Goal: Task Accomplishment & Management: Manage account settings

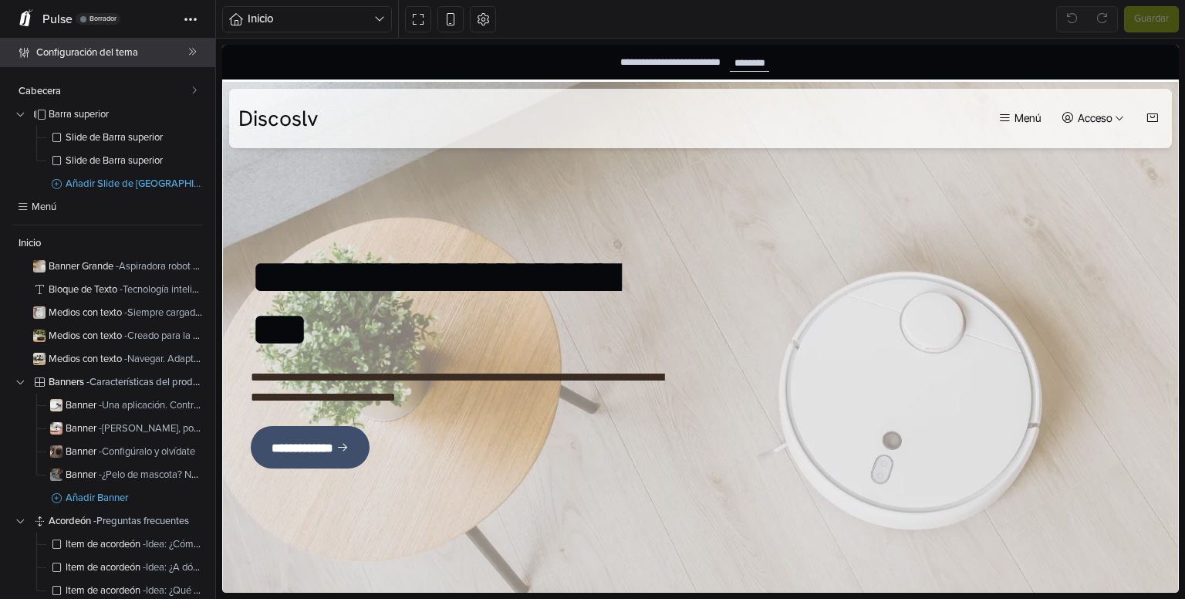
click at [100, 56] on span "Configuración del tema" at bounding box center [112, 53] width 152 height 22
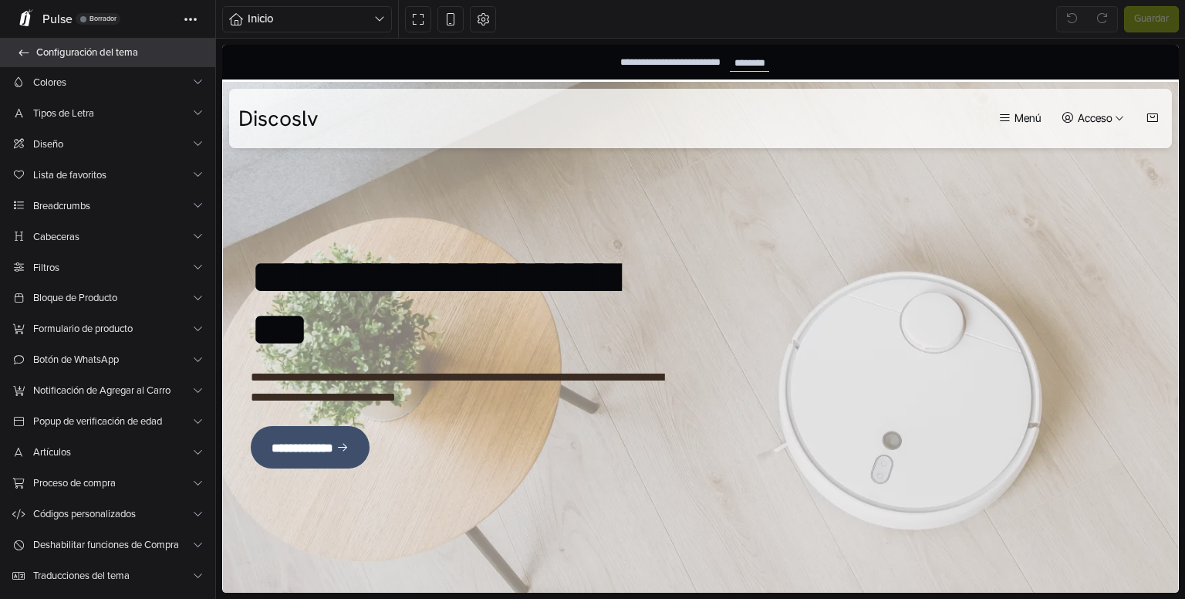
click at [102, 46] on span "Configuración del tema" at bounding box center [116, 53] width 161 height 22
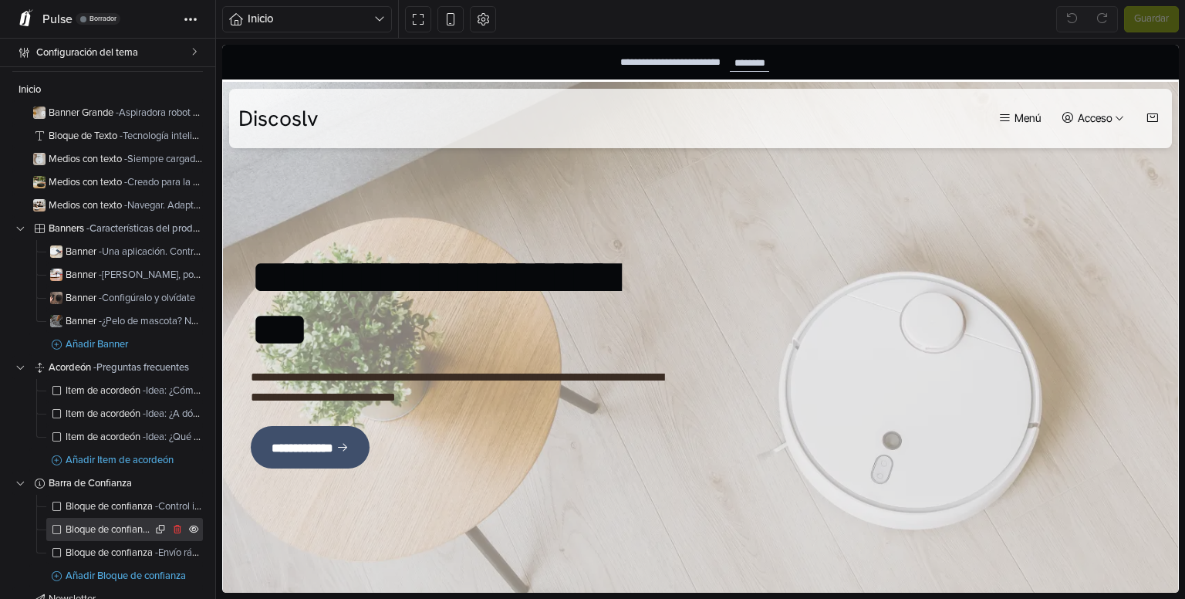
scroll to position [329, 0]
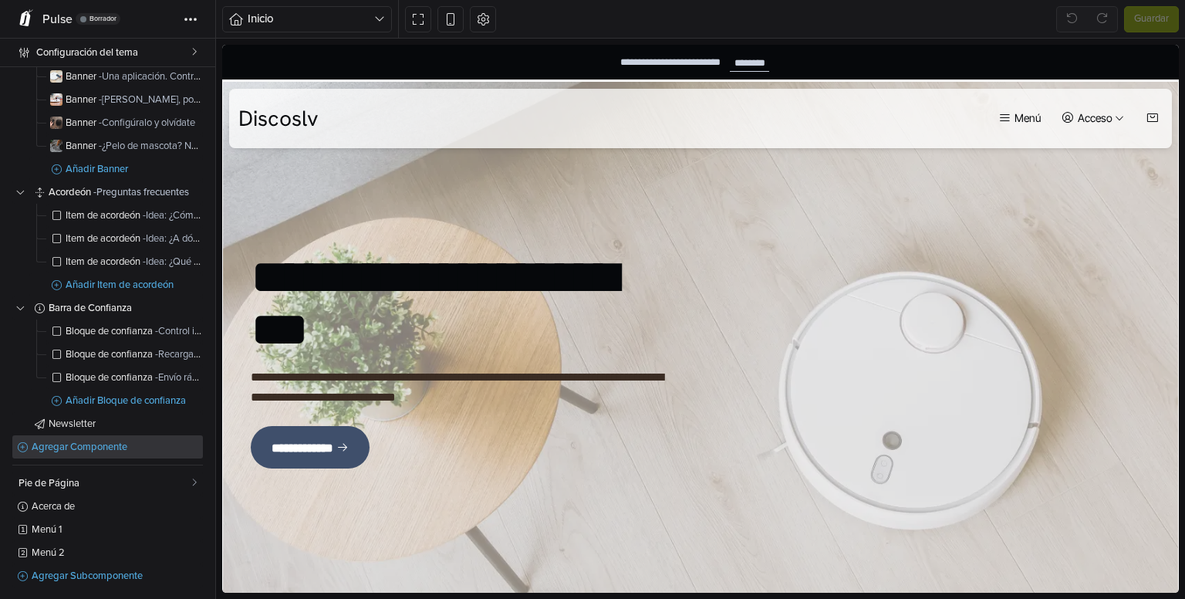
click at [100, 450] on span "Agregar Componente" at bounding box center [117, 447] width 171 height 10
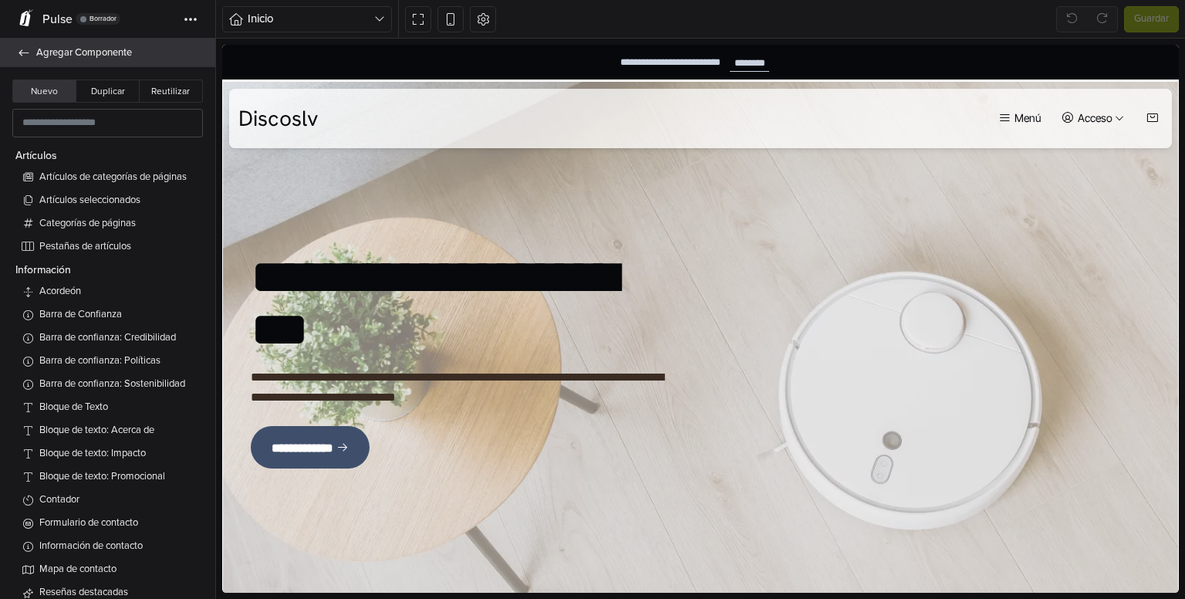
click at [33, 48] on link "Agregar Componente" at bounding box center [107, 53] width 215 height 29
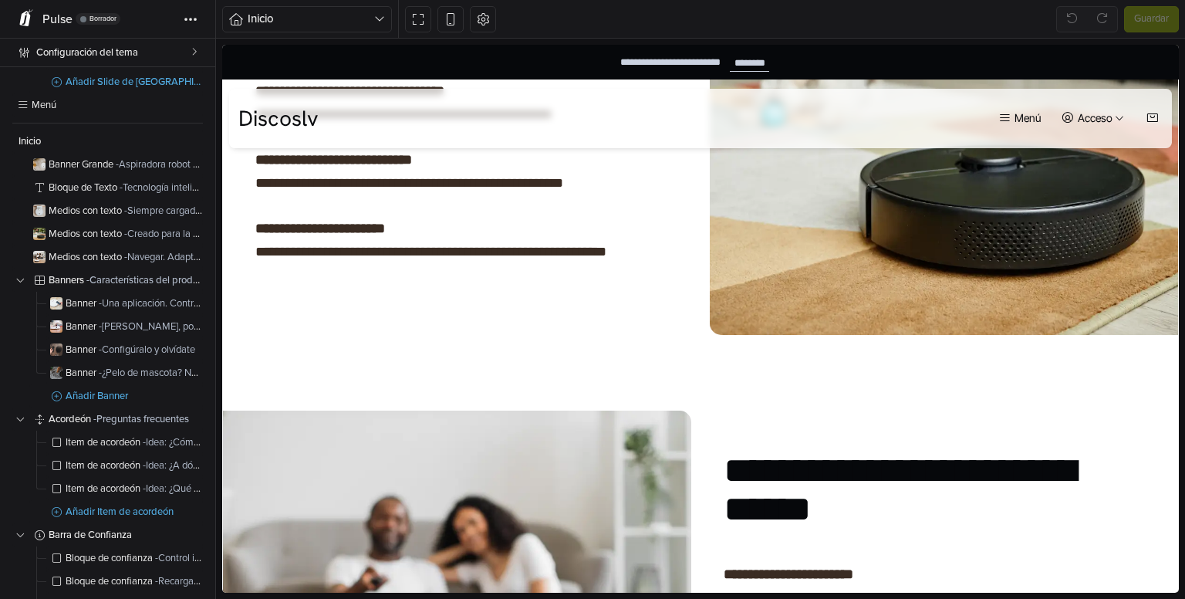
scroll to position [1556, 0]
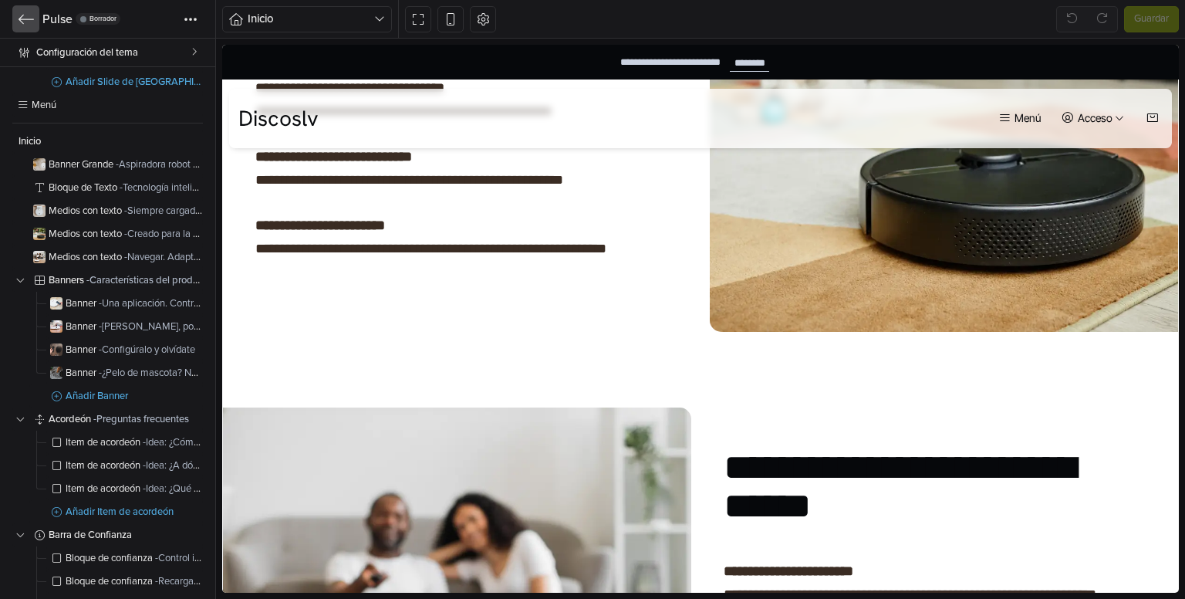
click at [37, 16] on link at bounding box center [25, 18] width 27 height 27
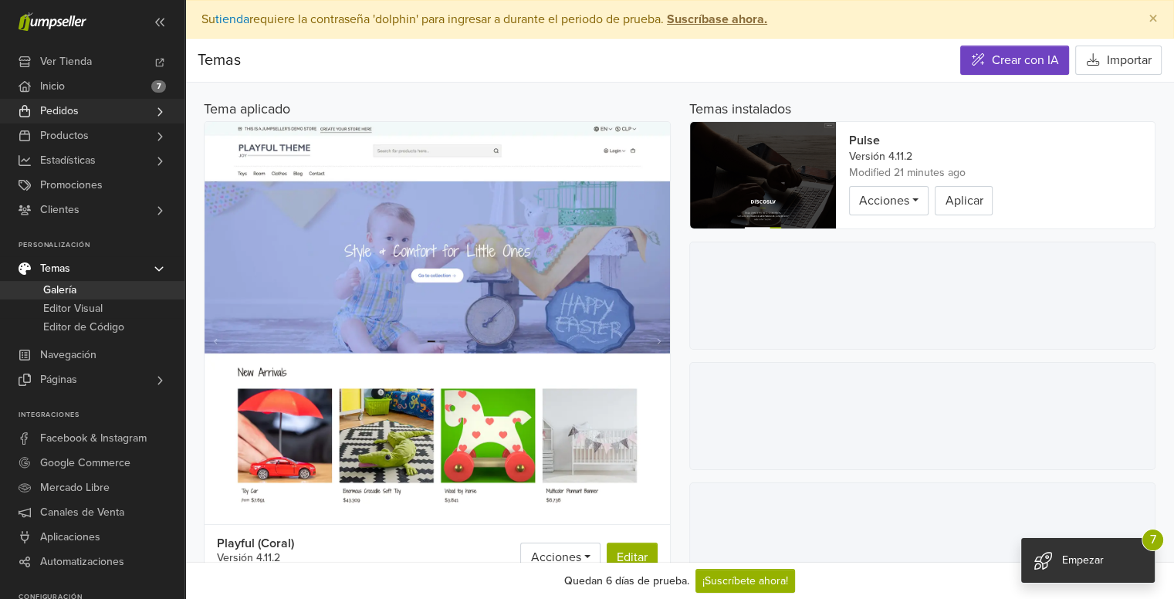
click at [76, 105] on span "Pedidos" at bounding box center [59, 111] width 39 height 25
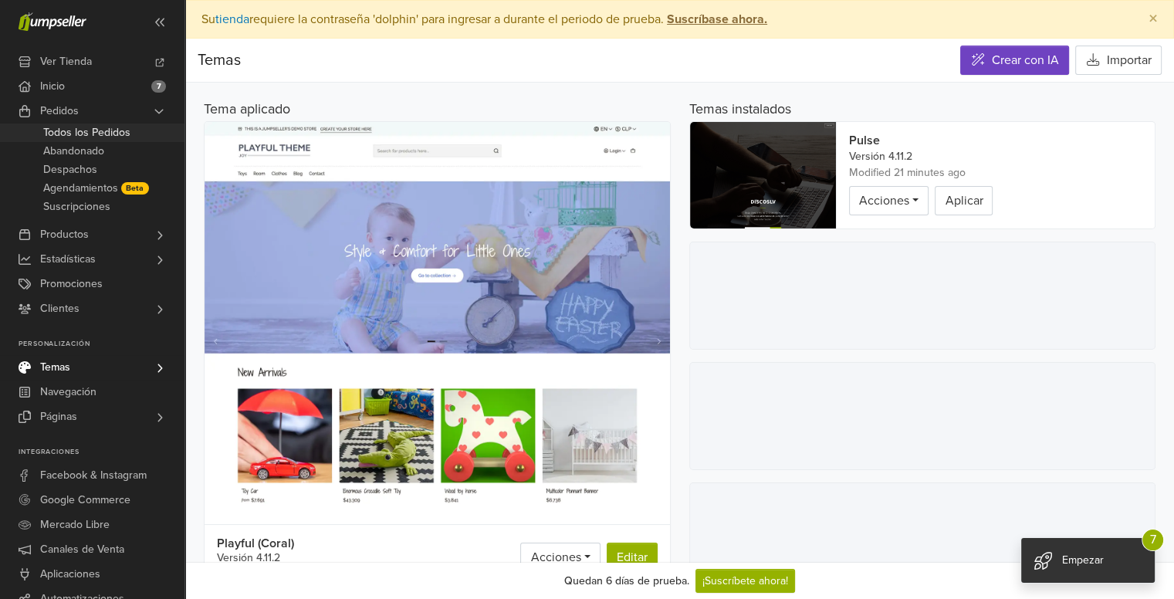
click at [97, 139] on span "Todos los Pedidos" at bounding box center [86, 132] width 87 height 19
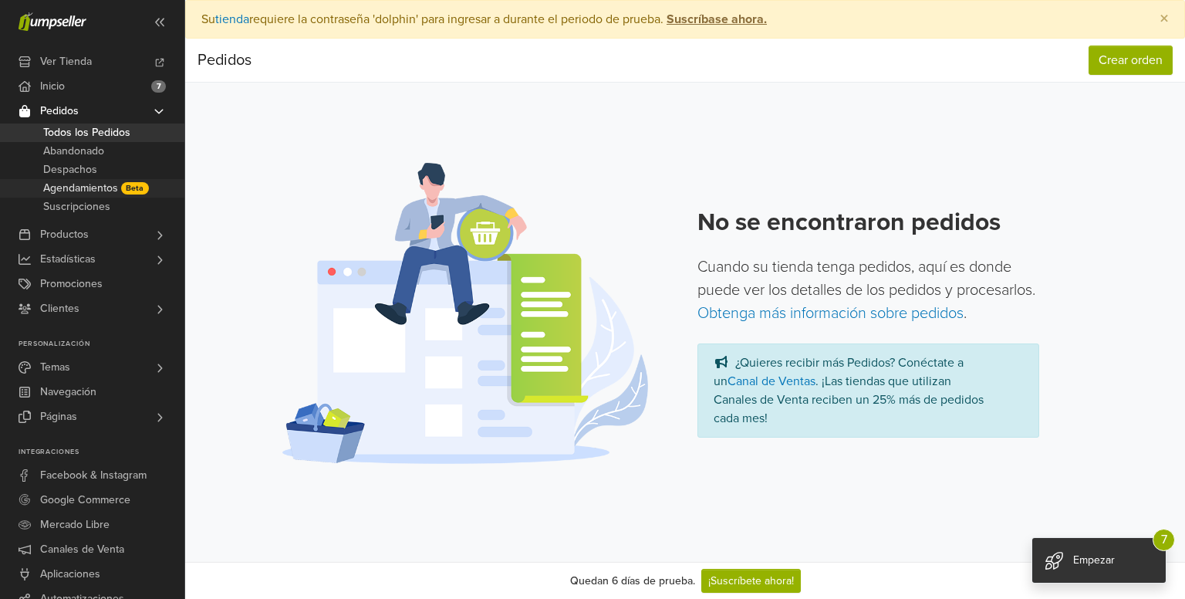
click at [100, 194] on span "Agendamientos" at bounding box center [80, 188] width 75 height 19
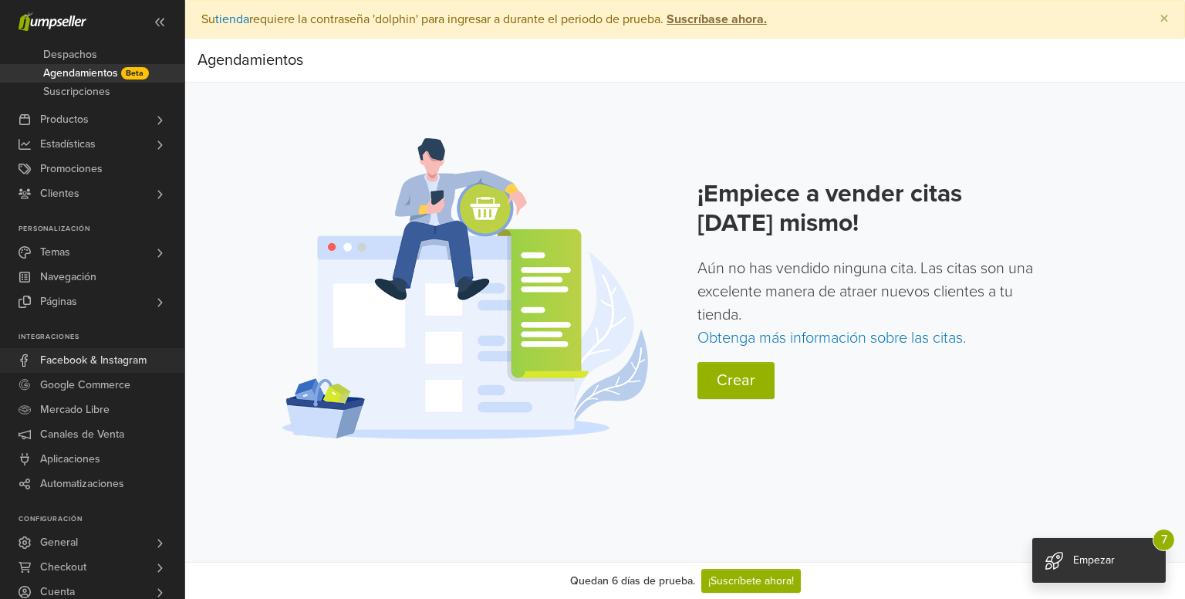
click at [87, 368] on span "Facebook & Instagram" at bounding box center [93, 360] width 107 height 25
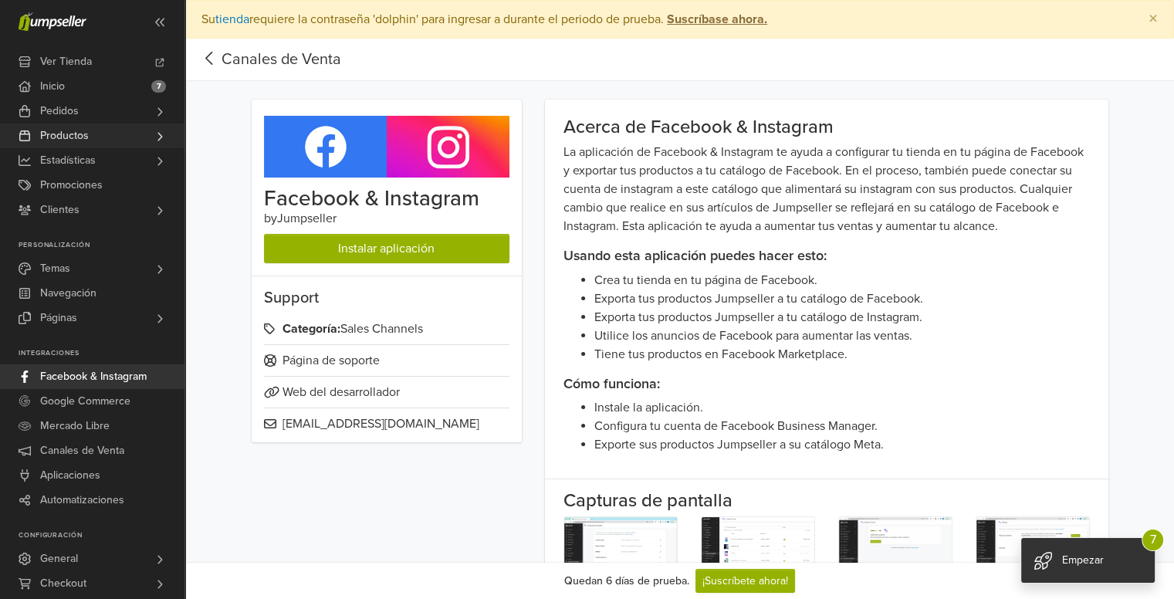
click at [72, 124] on span "Productos" at bounding box center [64, 135] width 49 height 25
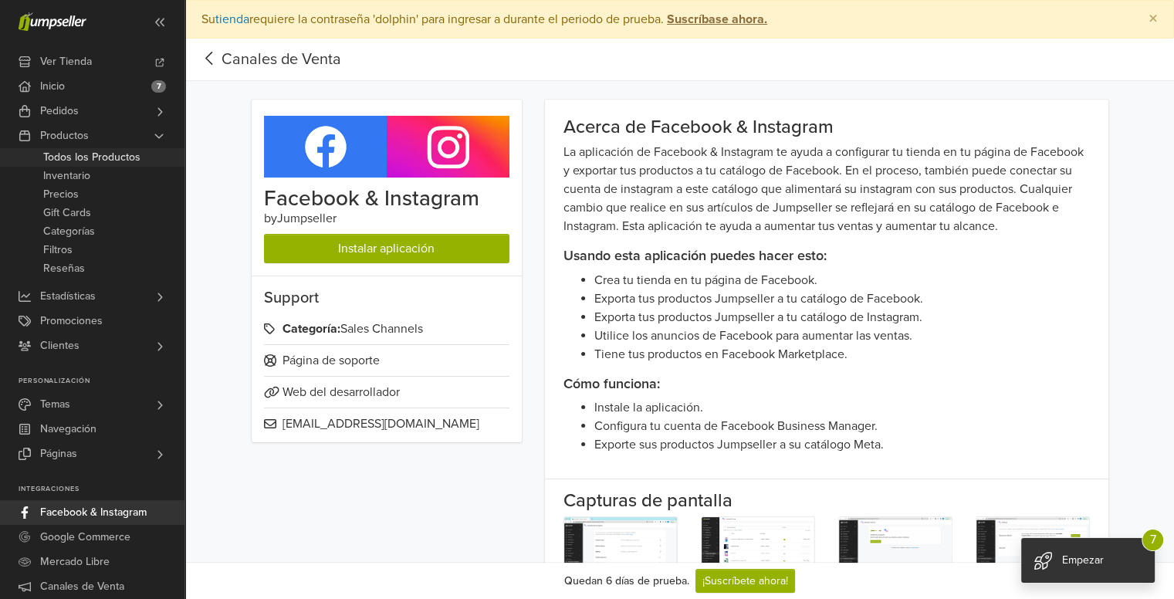
click at [71, 150] on span "Todos los Productos" at bounding box center [91, 157] width 97 height 19
